Goal: Information Seeking & Learning: Learn about a topic

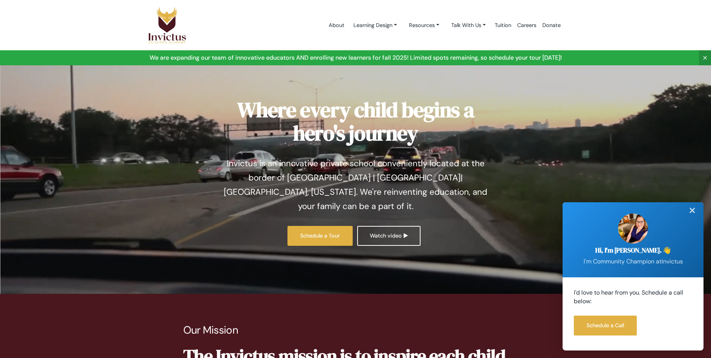
click at [692, 213] on div "✕" at bounding box center [692, 210] width 15 height 16
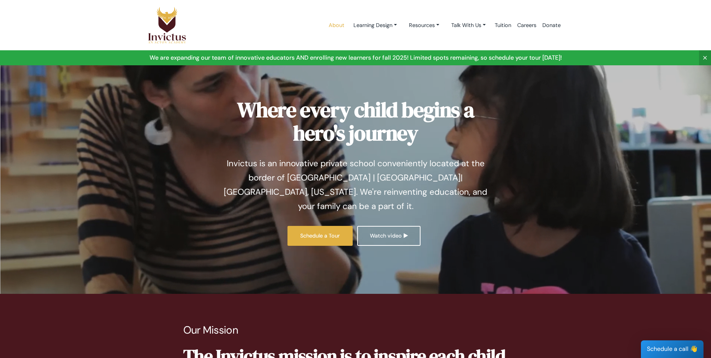
click at [337, 30] on link "About" at bounding box center [337, 25] width 22 height 32
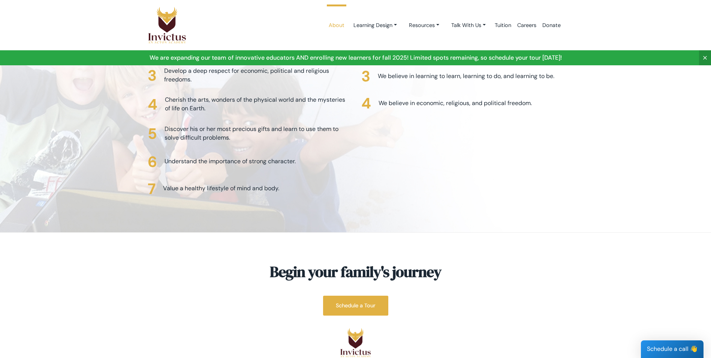
scroll to position [1731, 0]
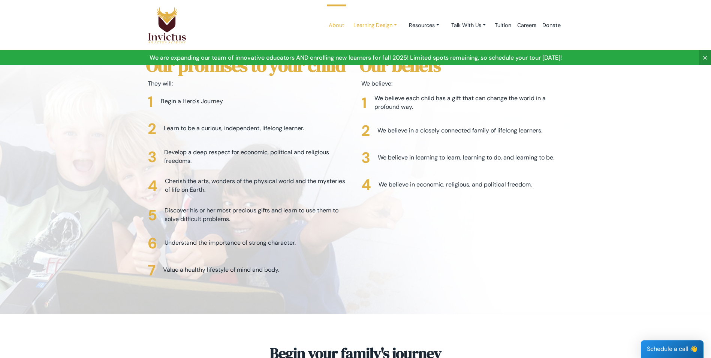
click at [376, 22] on link "Learning Design" at bounding box center [374, 25] width 55 height 14
click at [377, 41] on link "Learning Design" at bounding box center [377, 43] width 59 height 14
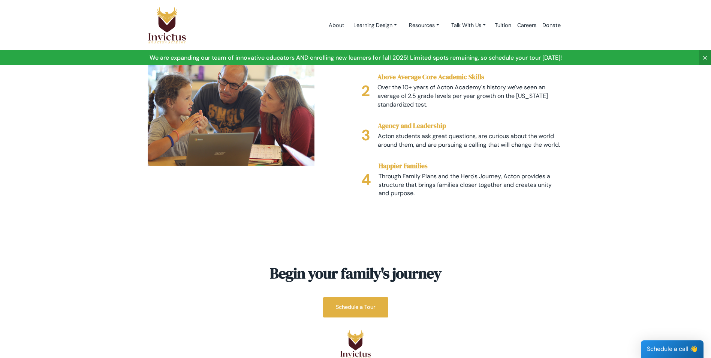
scroll to position [1198, 0]
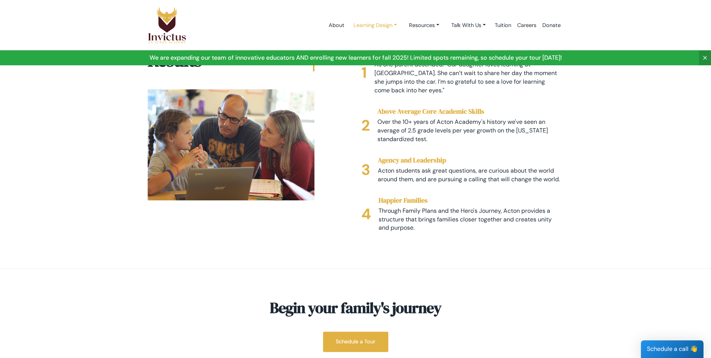
click at [388, 28] on link "Learning Design" at bounding box center [374, 25] width 55 height 14
click at [368, 58] on link "Studios" at bounding box center [377, 57] width 59 height 14
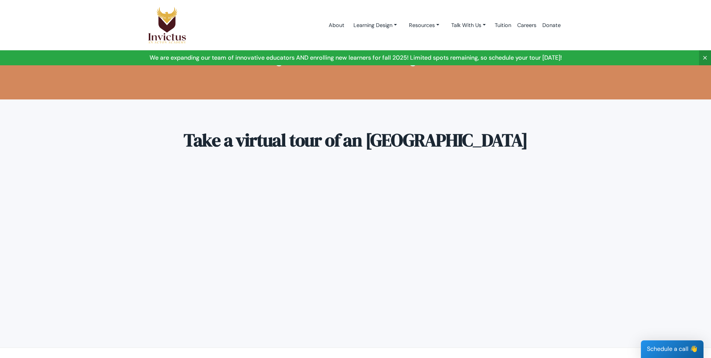
scroll to position [900, 0]
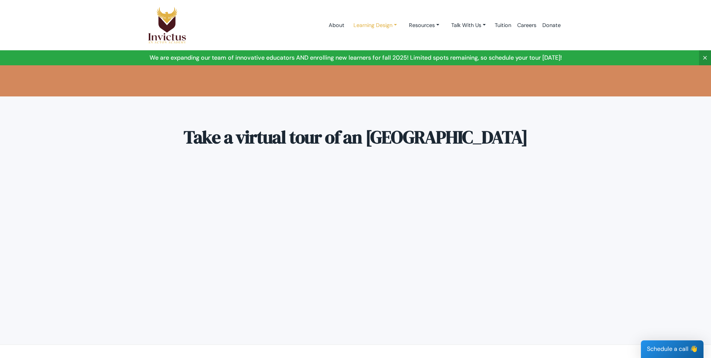
click at [382, 23] on link "Learning Design" at bounding box center [374, 25] width 55 height 14
click at [370, 66] on link "Day in the life" at bounding box center [377, 70] width 59 height 14
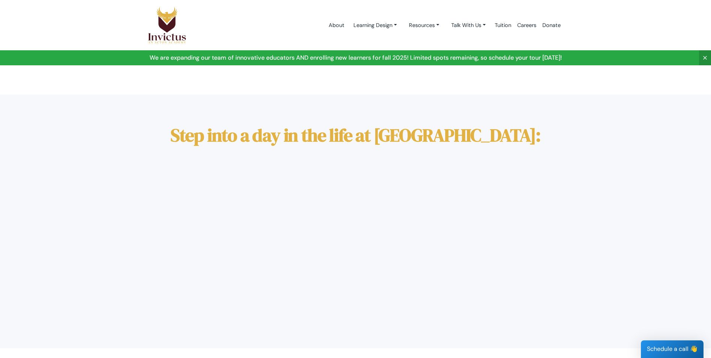
scroll to position [112, 0]
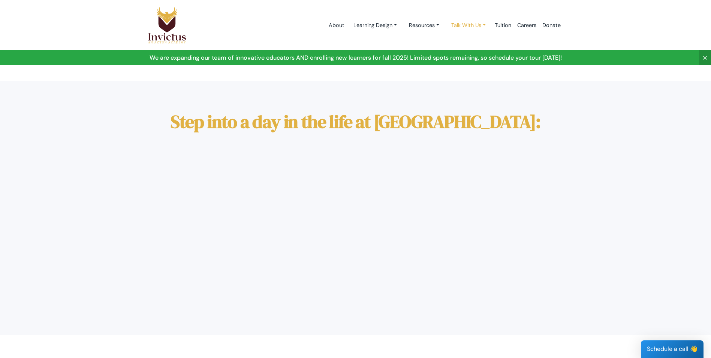
click at [470, 24] on link "Talk With Us" at bounding box center [468, 25] width 46 height 14
click at [504, 24] on link "Tuition" at bounding box center [503, 25] width 22 height 32
